Goal: Information Seeking & Learning: Learn about a topic

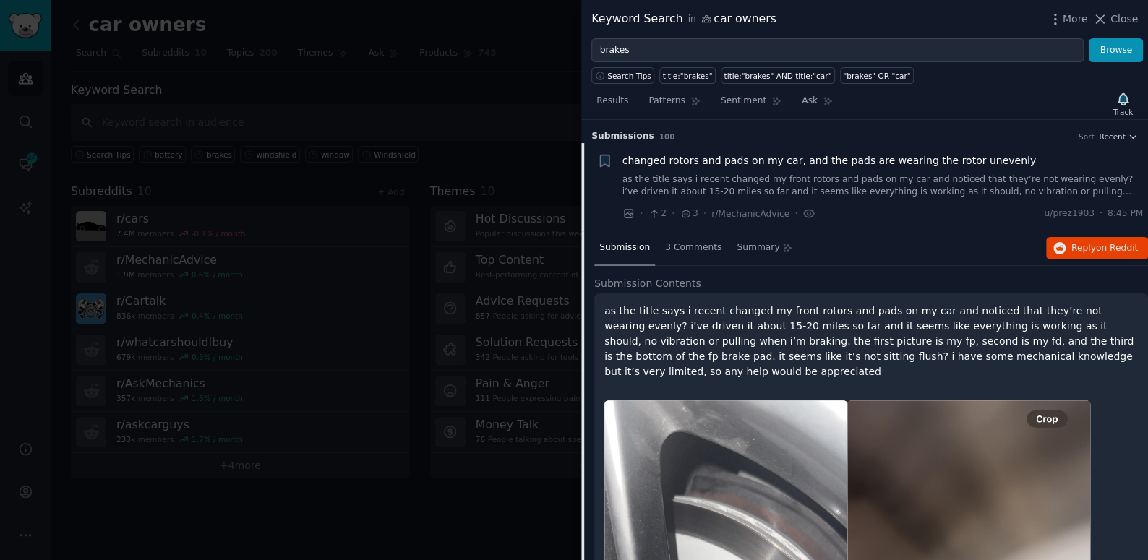
scroll to position [220, 0]
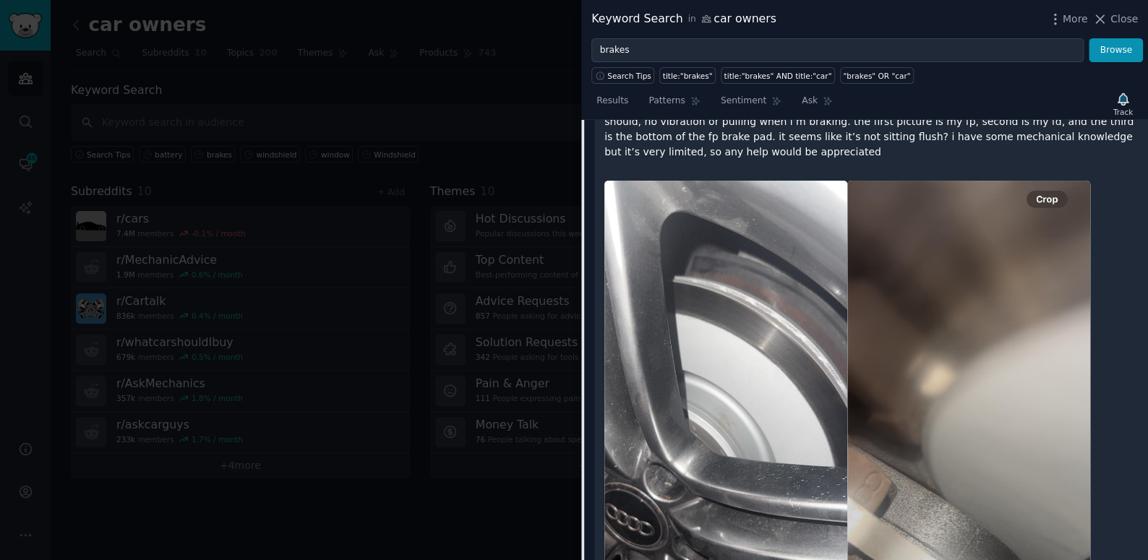
click at [522, 110] on div at bounding box center [574, 280] width 1148 height 560
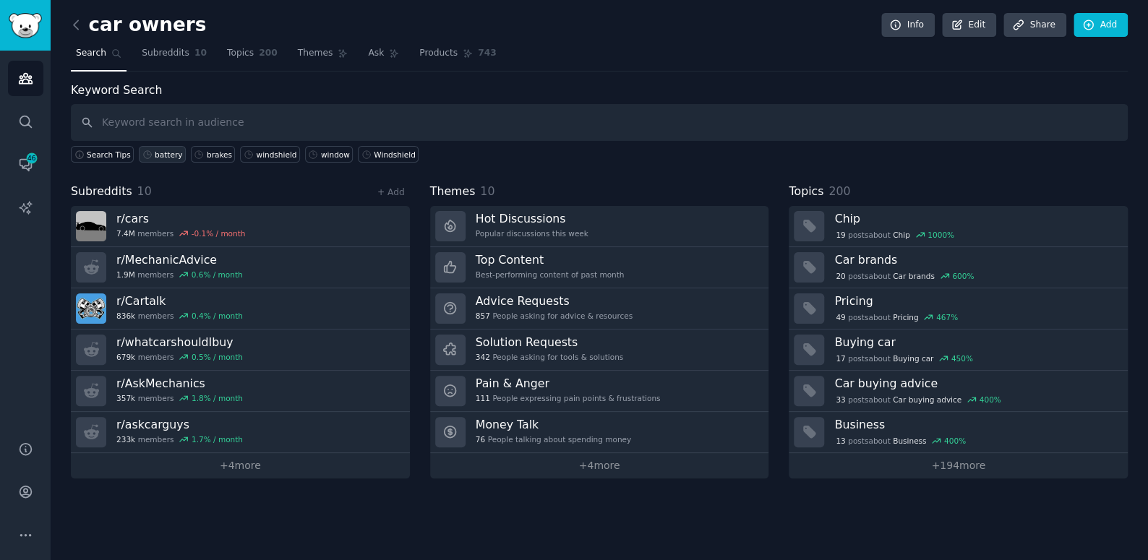
click at [155, 150] on div "battery" at bounding box center [168, 155] width 27 height 10
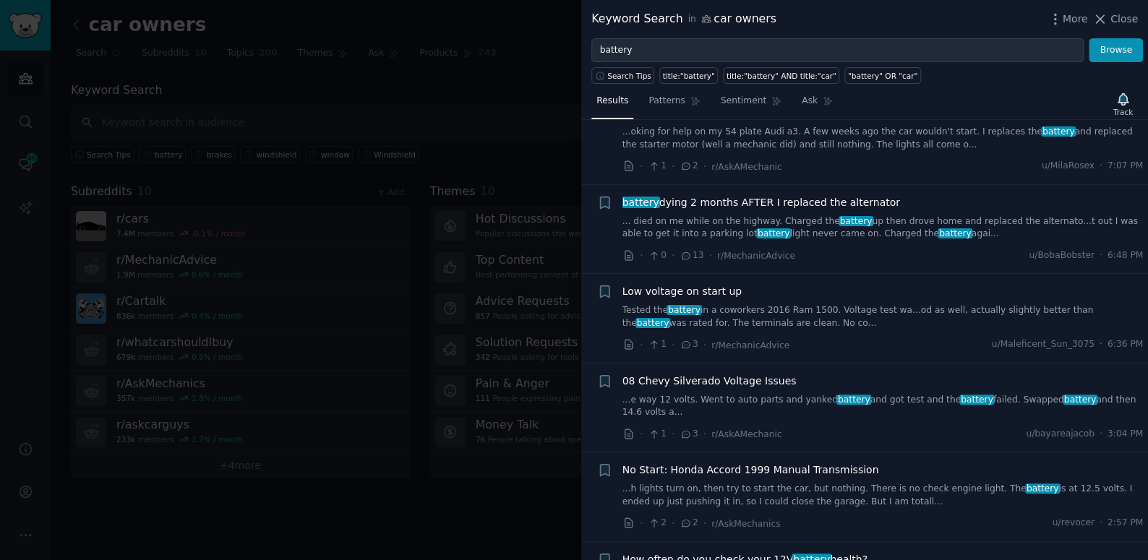
scroll to position [394, 0]
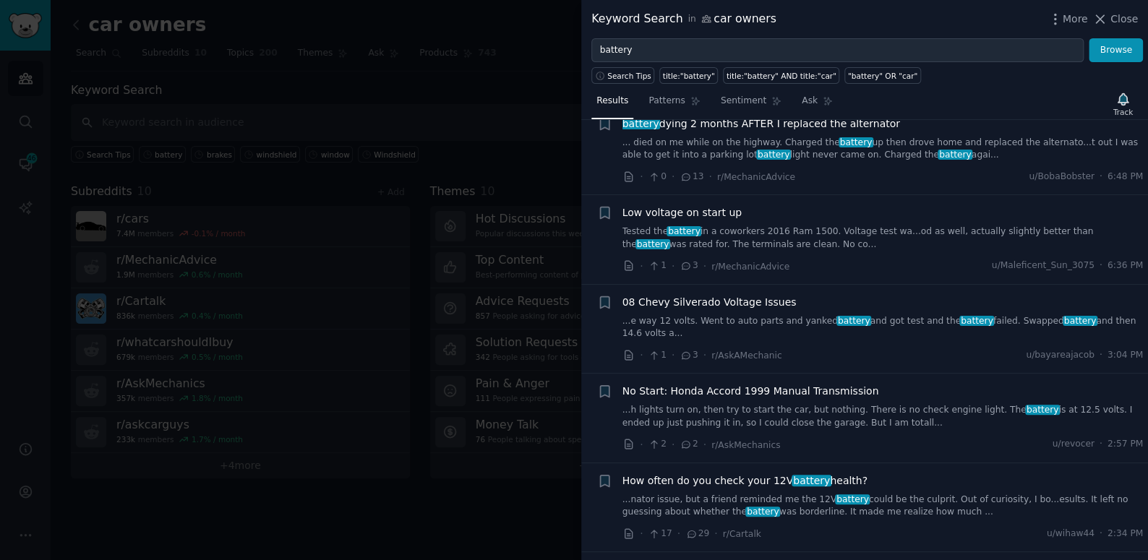
click at [684, 323] on link "...e way 12 volts. Went to auto parts and yanked battery and got test and the b…" at bounding box center [882, 327] width 521 height 25
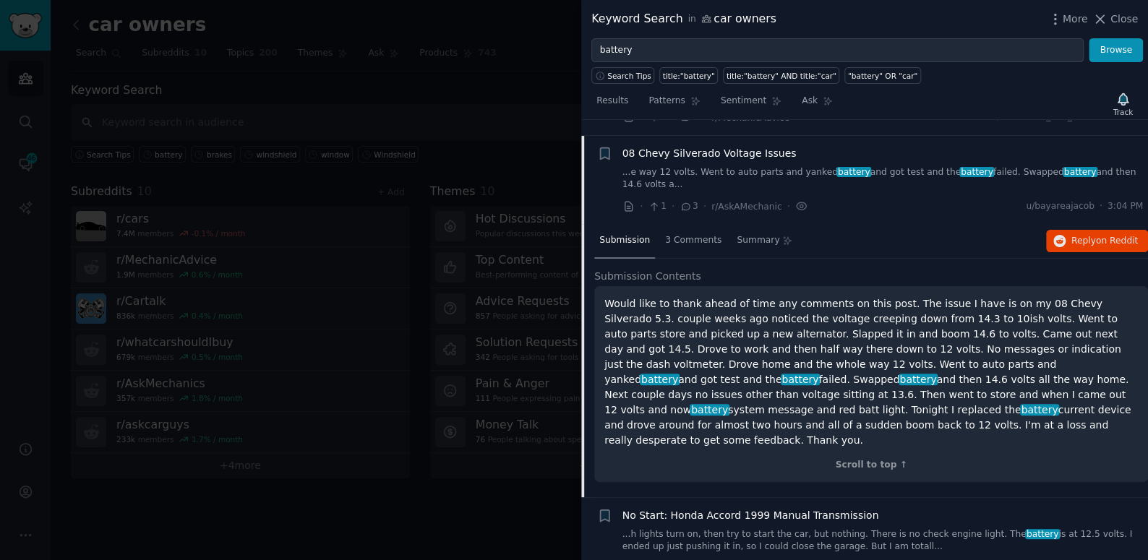
scroll to position [557, 0]
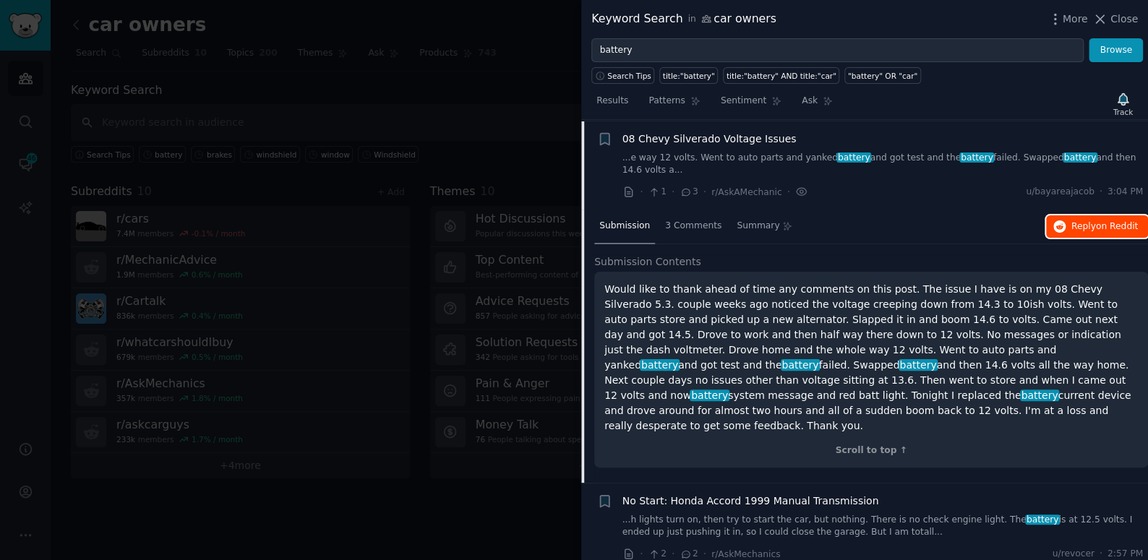
click at [1067, 215] on button "Reply on Reddit" at bounding box center [1097, 226] width 102 height 23
click at [517, 92] on div at bounding box center [574, 280] width 1148 height 560
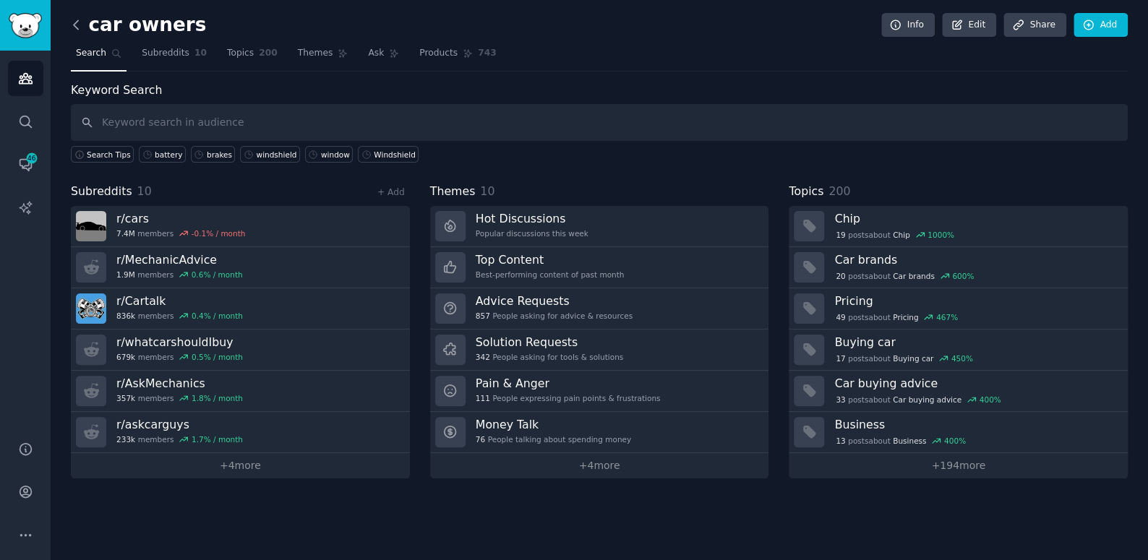
click at [71, 25] on icon at bounding box center [76, 24] width 15 height 15
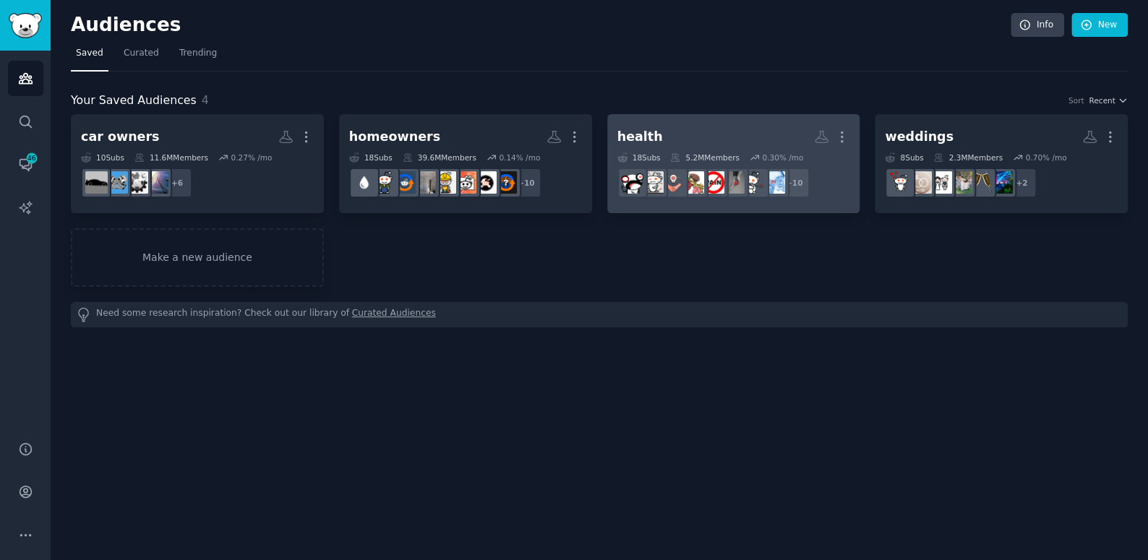
click at [708, 122] on link "health More 18 Sub s 5.2M Members 0.30 % /mo + 10" at bounding box center [733, 163] width 253 height 99
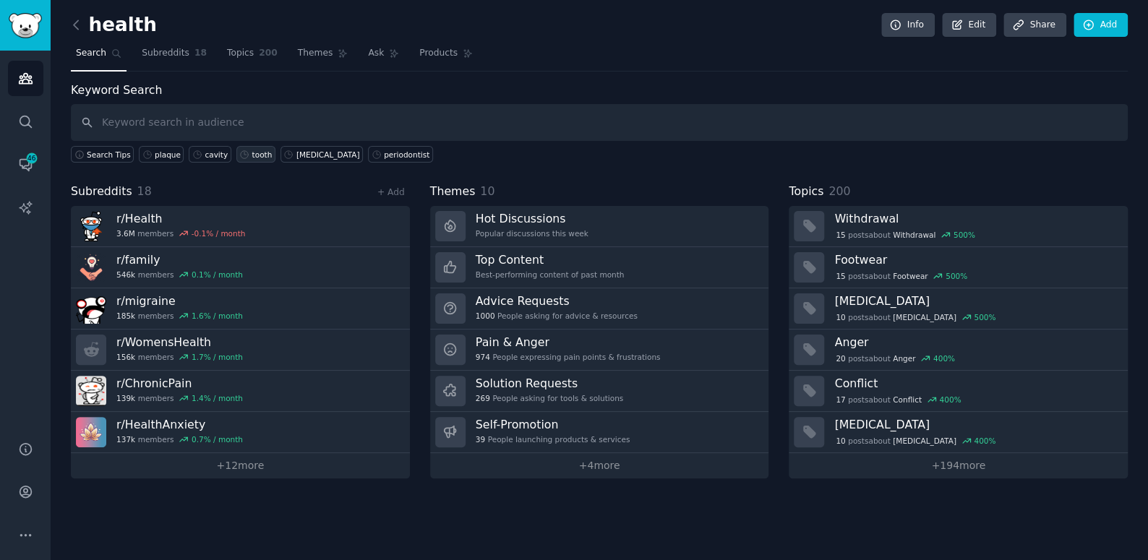
click at [252, 152] on div "tooth" at bounding box center [262, 155] width 20 height 10
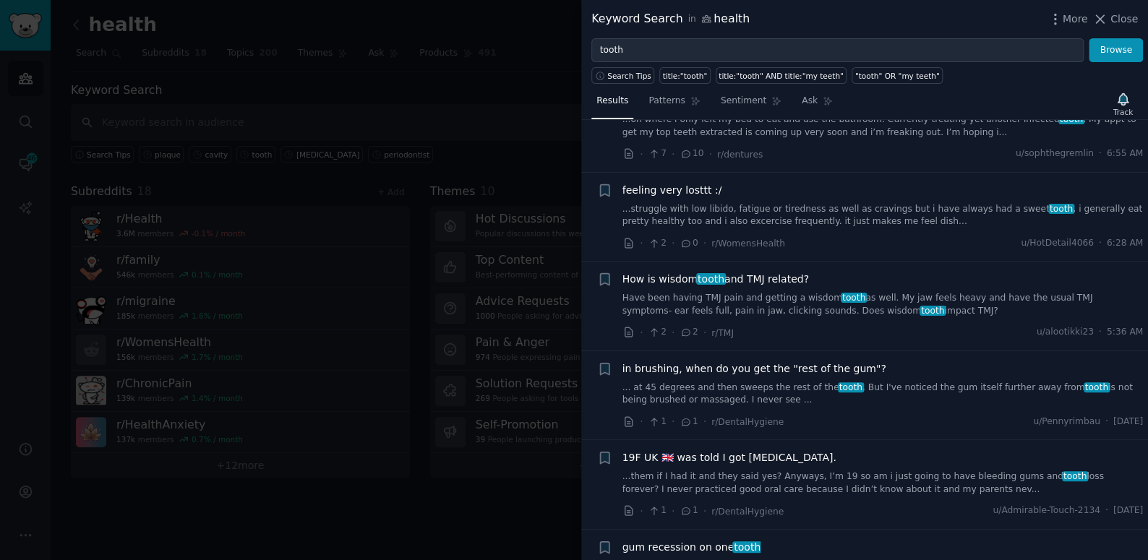
scroll to position [328, 0]
click at [837, 309] on link "Have been having TMJ pain and getting a [MEDICAL_DATA] as well. My jaw feels he…" at bounding box center [882, 303] width 521 height 25
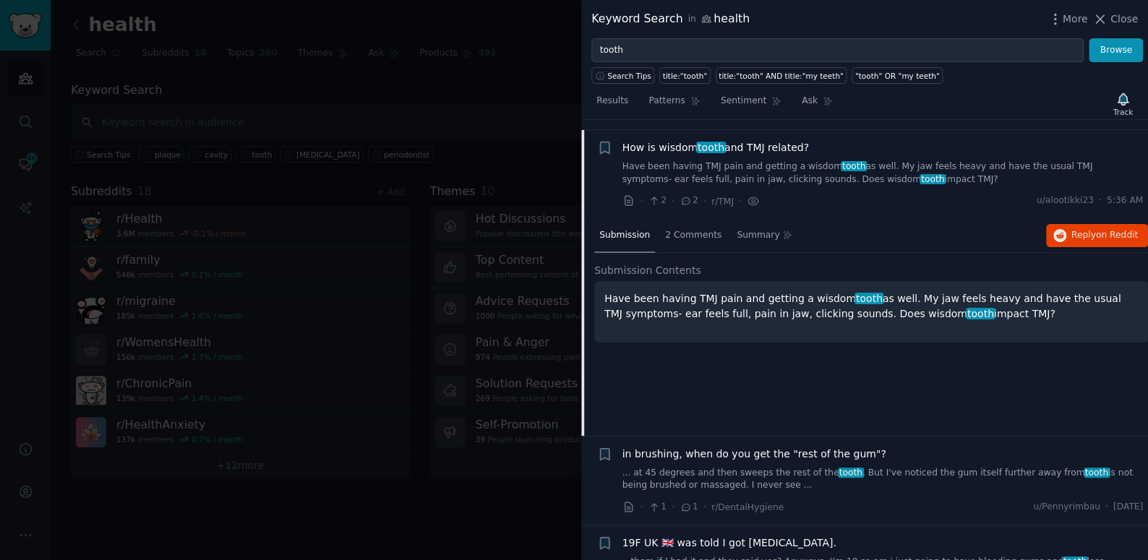
scroll to position [468, 0]
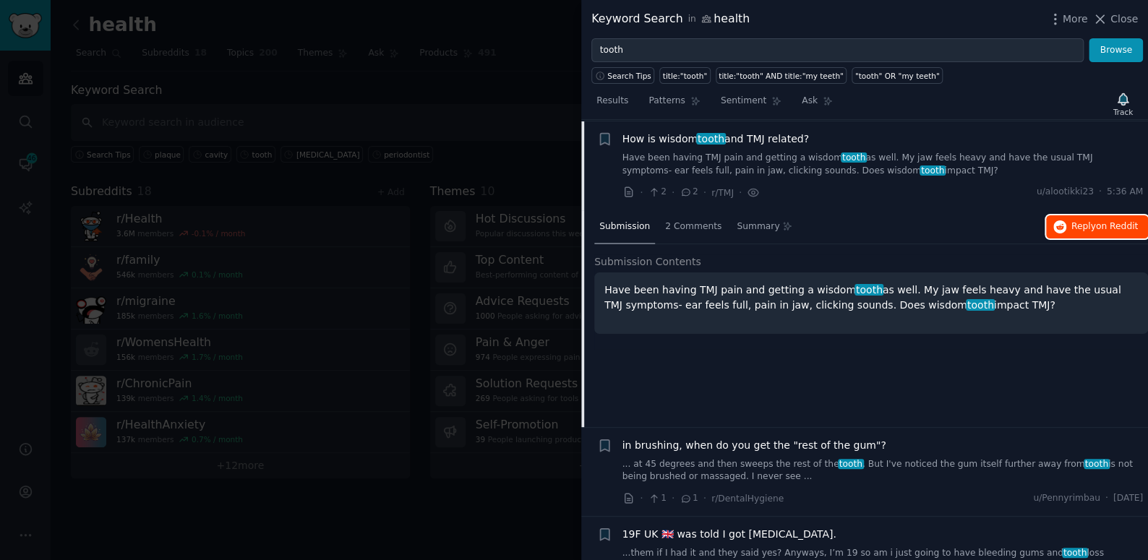
click at [1080, 220] on span "Reply on Reddit" at bounding box center [1104, 226] width 66 height 13
click at [301, 6] on div at bounding box center [574, 280] width 1148 height 560
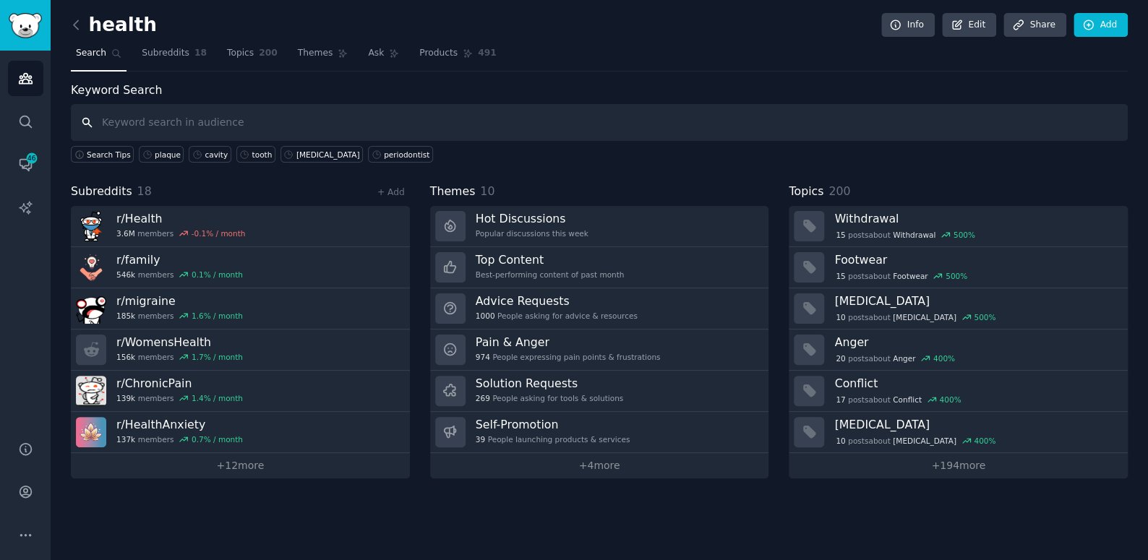
click at [158, 114] on input "text" at bounding box center [599, 122] width 1057 height 37
type input "pain"
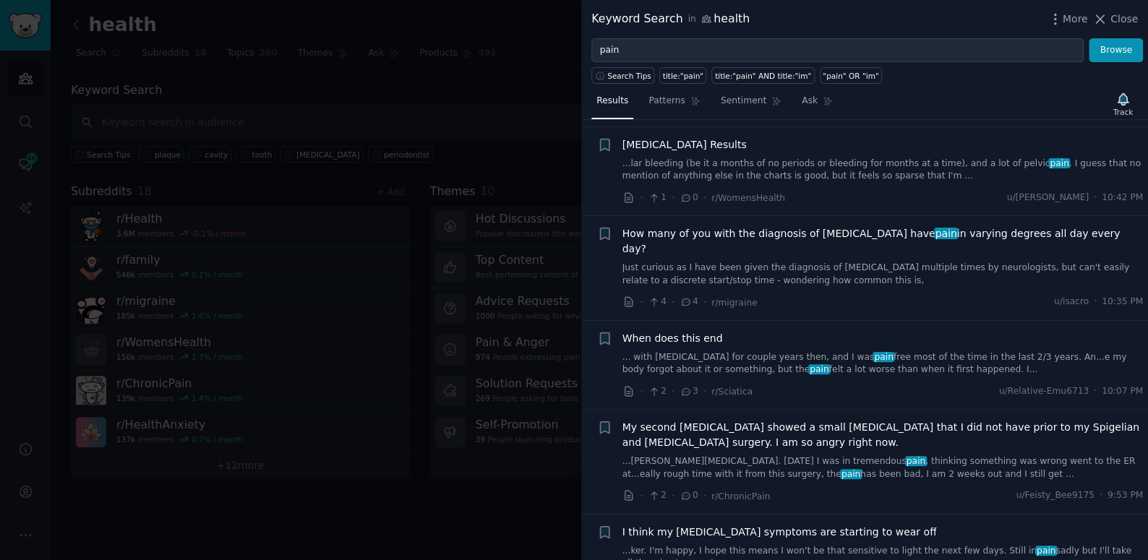
scroll to position [197, 0]
click at [666, 329] on span "When does this end" at bounding box center [672, 336] width 100 height 15
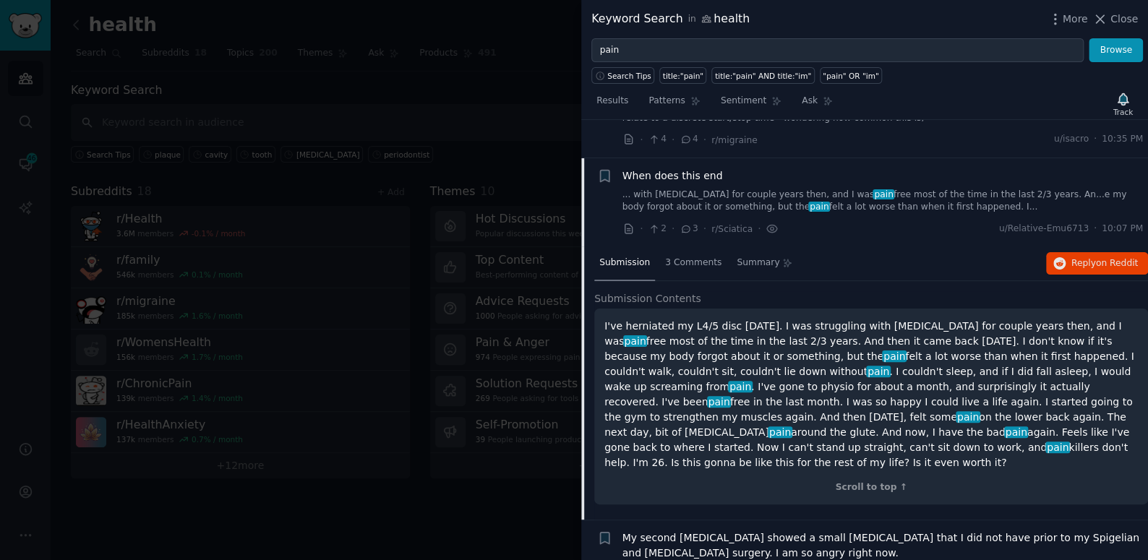
scroll to position [379, 0]
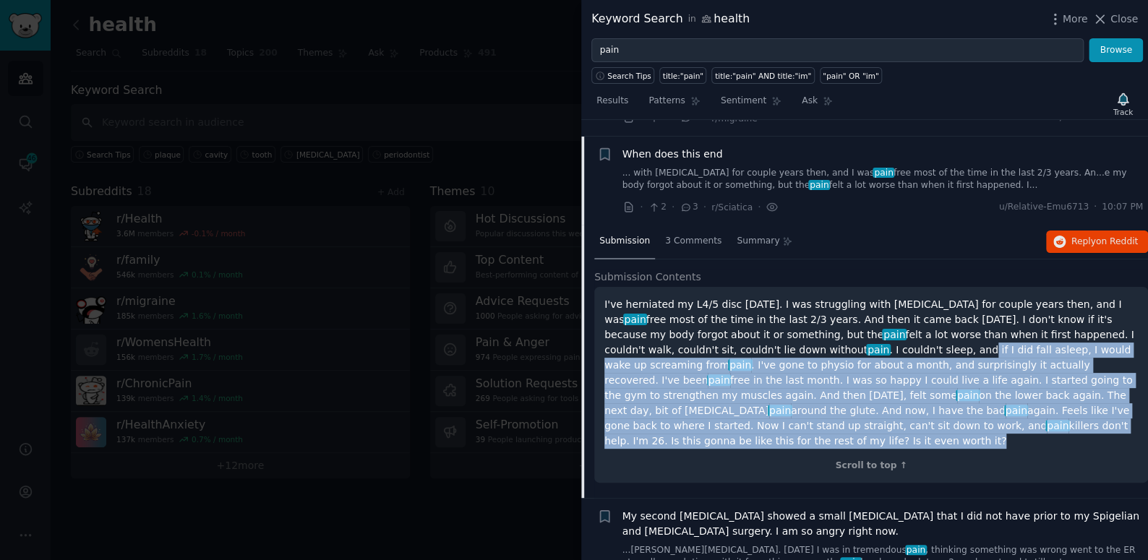
drag, startPoint x: 752, startPoint y: 337, endPoint x: 931, endPoint y: 403, distance: 190.9
click at [931, 403] on p "I've herniated my L4/5 disc [DATE]. I was struggling with [MEDICAL_DATA] for co…" at bounding box center [870, 373] width 533 height 152
click at [927, 386] on p "I've herniated my L4/5 disc [DATE]. I was struggling with [MEDICAL_DATA] for co…" at bounding box center [870, 373] width 533 height 152
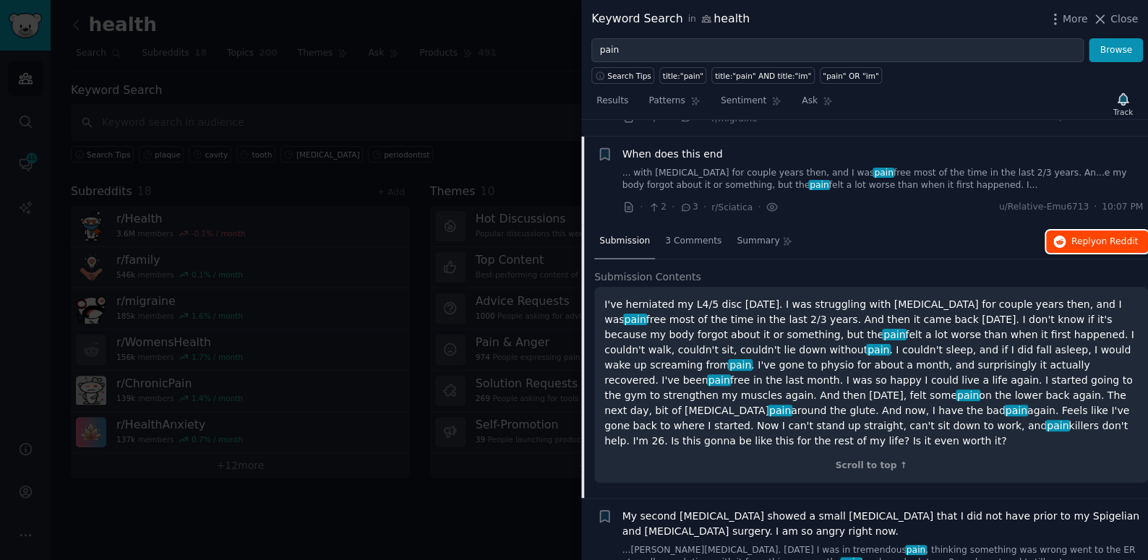
click at [1071, 236] on span "Reply on Reddit" at bounding box center [1104, 242] width 66 height 13
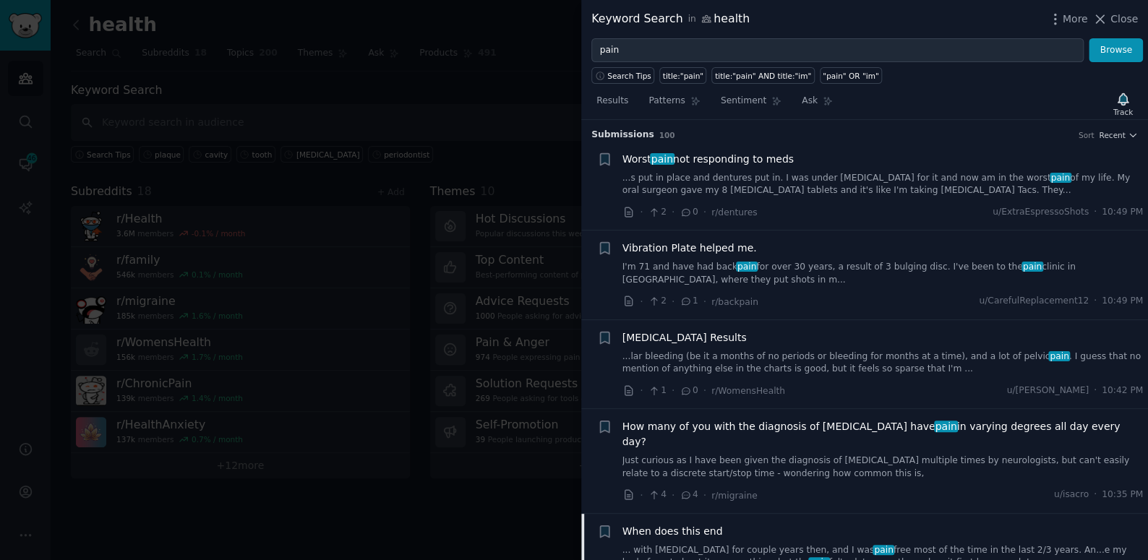
scroll to position [0, 0]
